Goal: Information Seeking & Learning: Learn about a topic

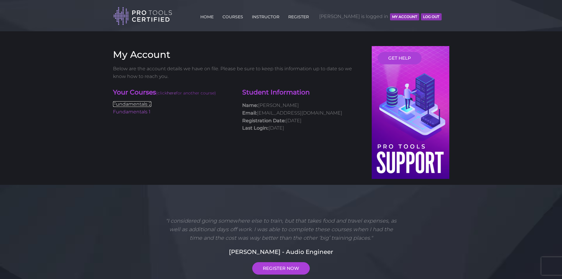
click at [140, 106] on link "Fundamentals 2" at bounding box center [132, 104] width 38 height 6
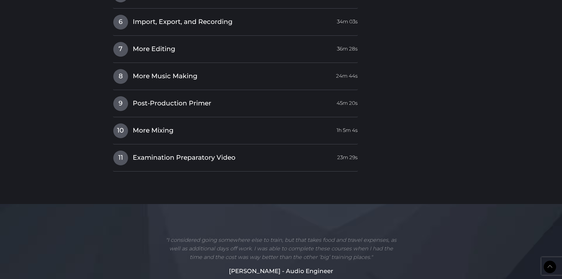
scroll to position [914, 0]
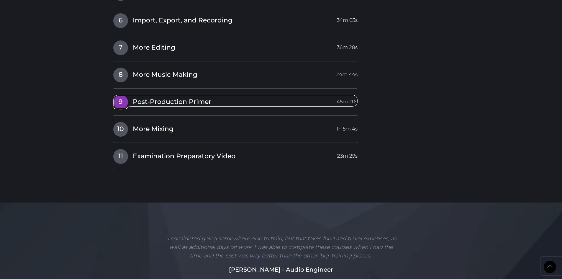
click at [154, 101] on span "Post-Production Primer" at bounding box center [172, 101] width 78 height 9
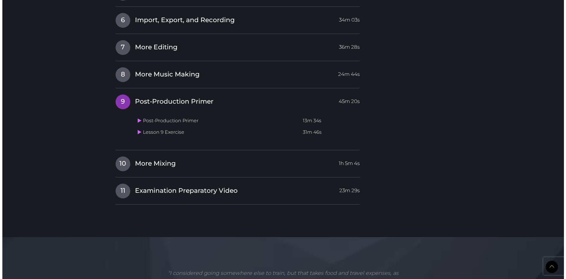
scroll to position [787, 0]
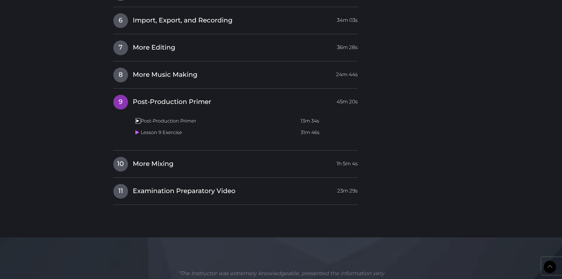
click at [138, 122] on icon at bounding box center [137, 120] width 4 height 5
